Goal: Transaction & Acquisition: Subscribe to service/newsletter

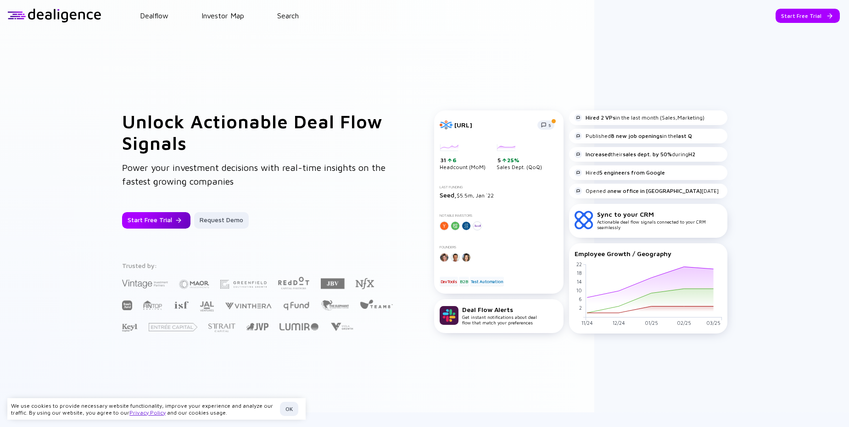
click at [161, 220] on div "Start Free Trial" at bounding box center [156, 220] width 68 height 17
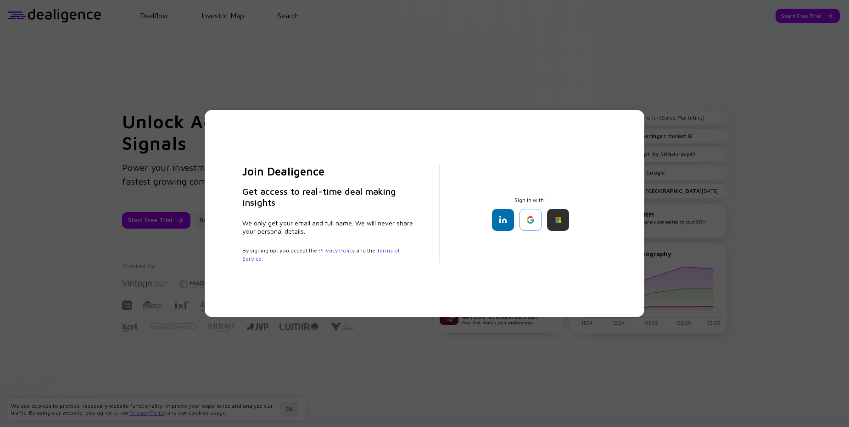
click at [339, 74] on div "Join Dealigence Get access to real-time deal making insights We only get your e…" at bounding box center [424, 213] width 849 height 427
click at [587, 347] on div "Join Dealigence Get access to real-time deal making insights We only get your e…" at bounding box center [424, 213] width 849 height 427
drag, startPoint x: 818, startPoint y: 65, endPoint x: 706, endPoint y: 74, distance: 112.3
click at [807, 67] on div "Join Dealigence Get access to real-time deal making insights We only get your e…" at bounding box center [424, 213] width 849 height 427
drag, startPoint x: 691, startPoint y: 67, endPoint x: 552, endPoint y: 89, distance: 140.6
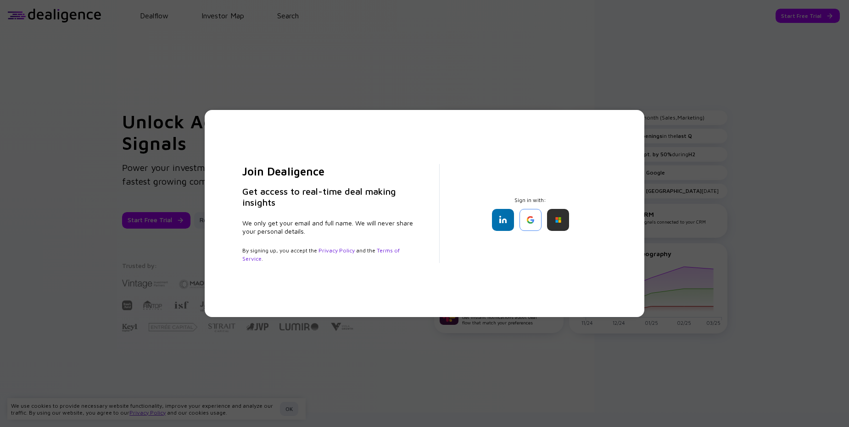
click at [675, 67] on div "Join Dealigence Get access to real-time deal making insights We only get your e…" at bounding box center [424, 213] width 849 height 427
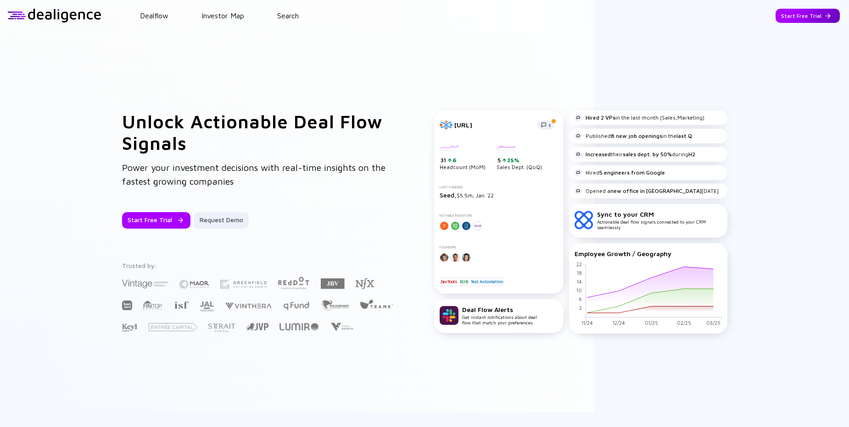
click at [788, 15] on div "Start Free Trial" at bounding box center [807, 16] width 64 height 14
